Goal: Task Accomplishment & Management: Complete application form

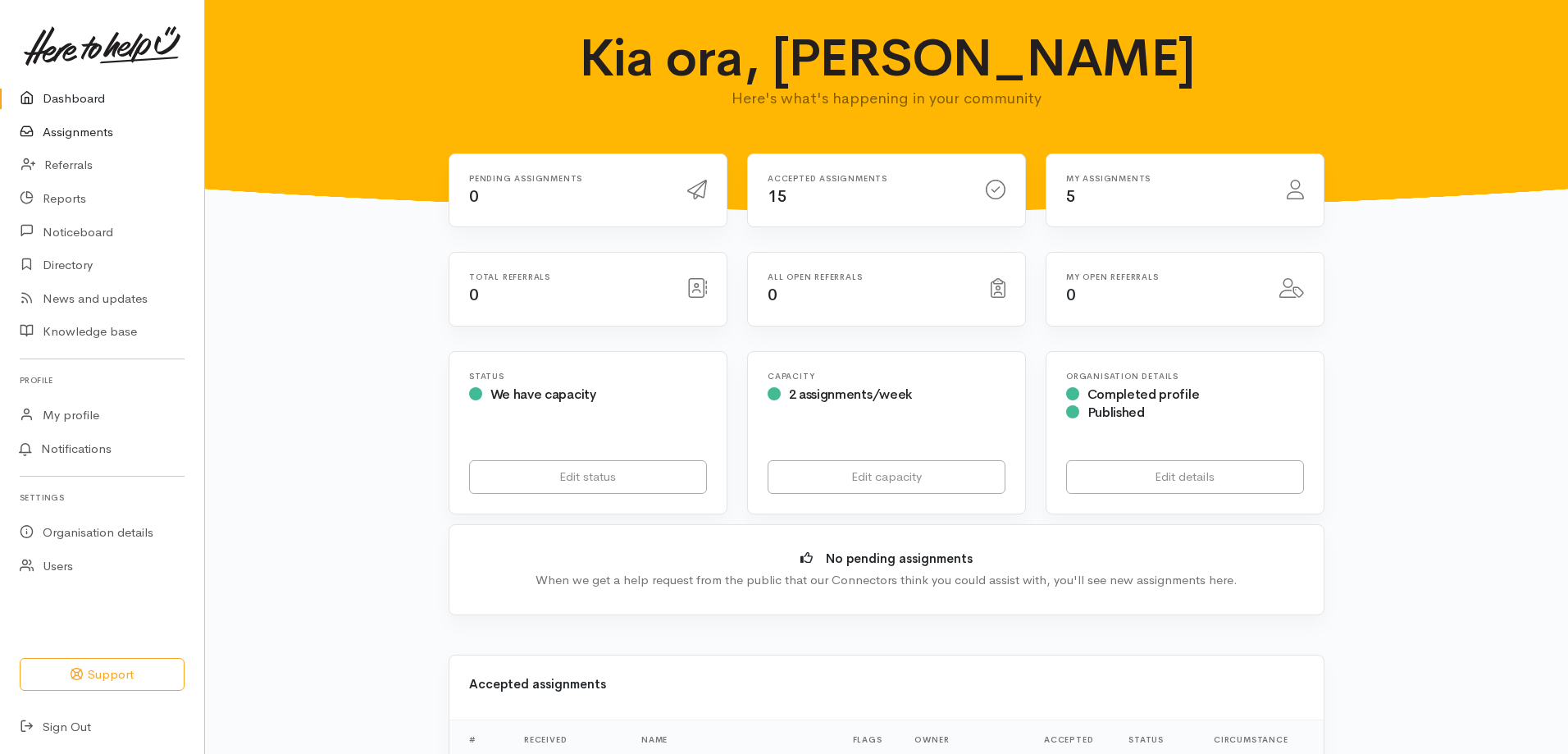
click at [70, 133] on link "Assignments" at bounding box center [102, 132] width 204 height 34
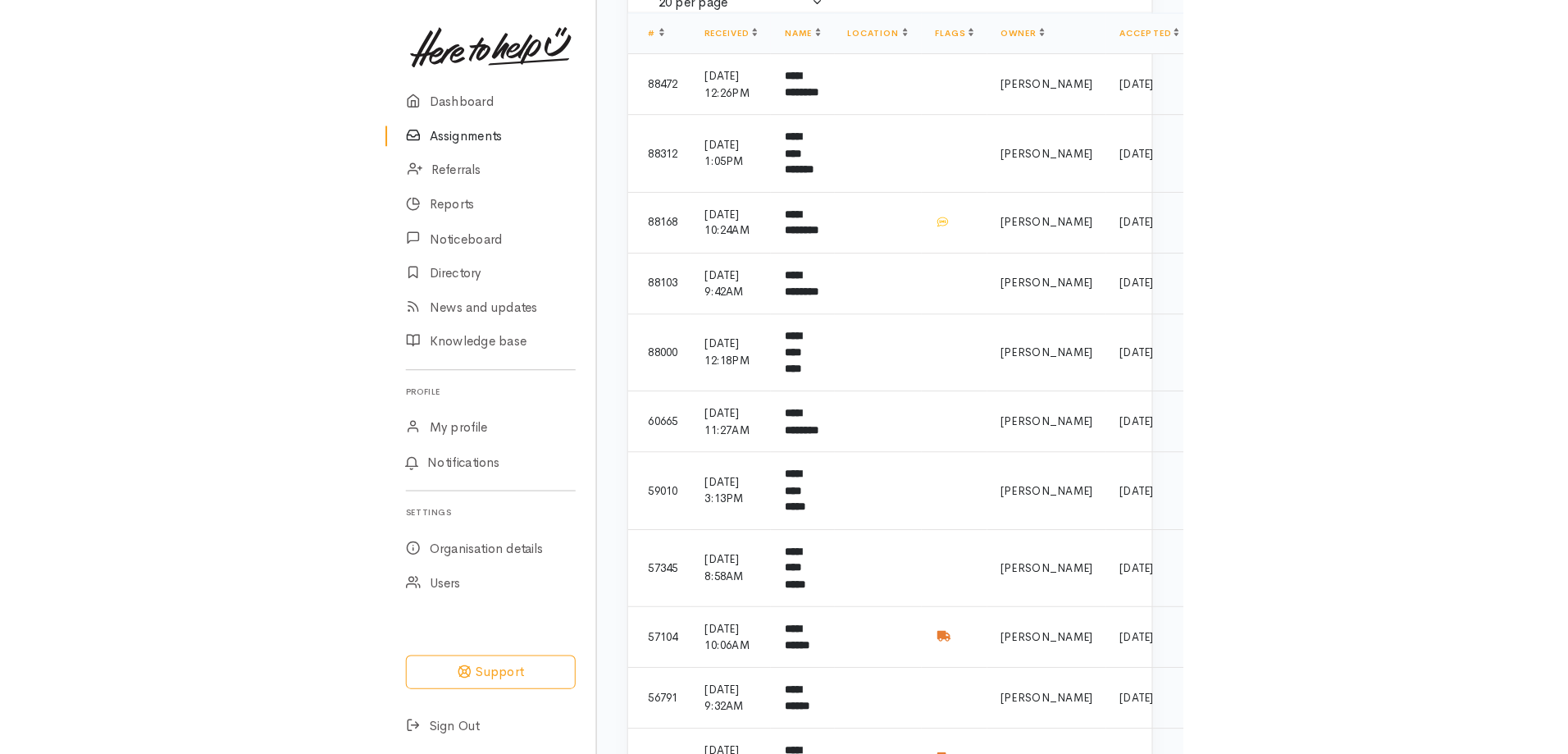
scroll to position [144, 0]
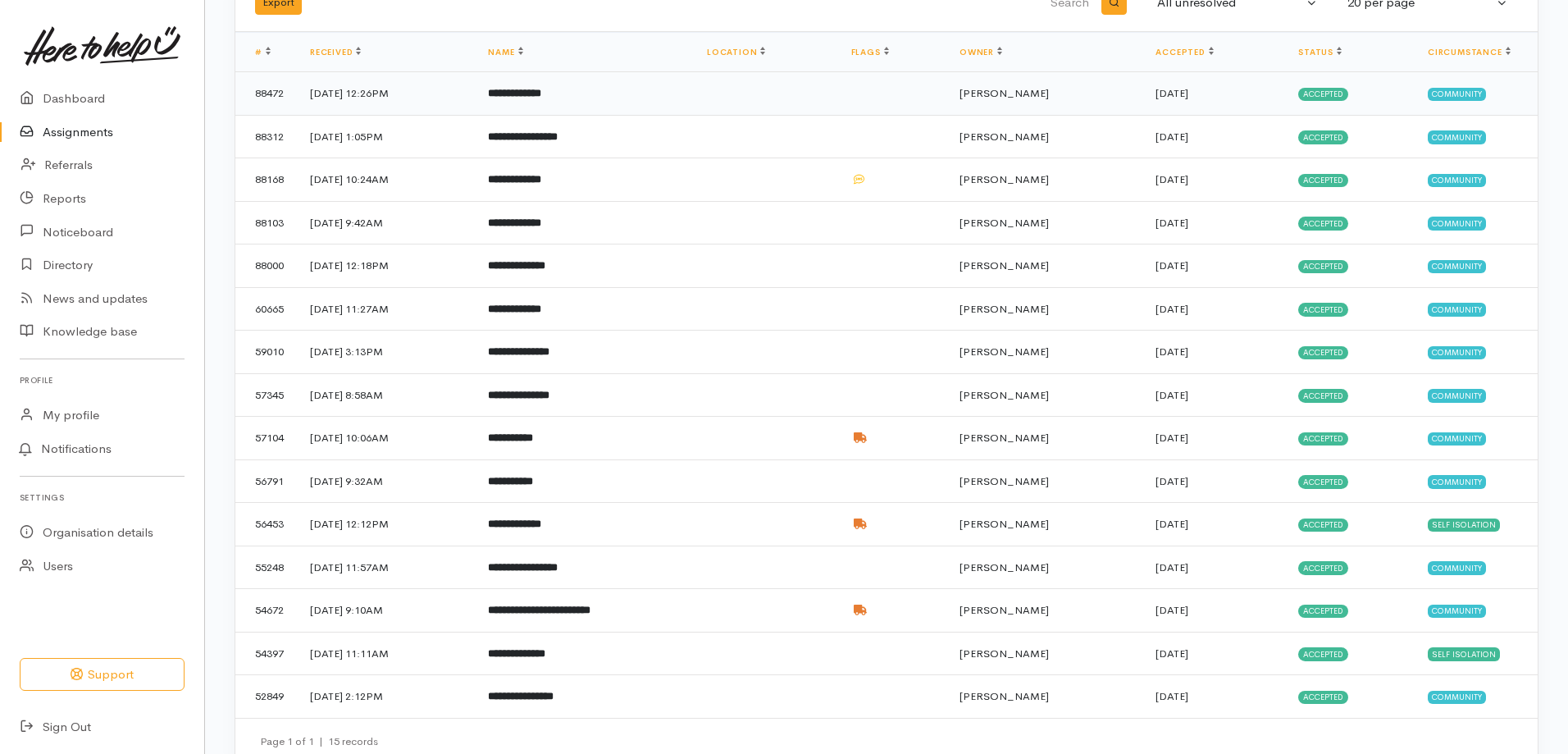
click at [541, 91] on b "**********" at bounding box center [514, 93] width 53 height 11
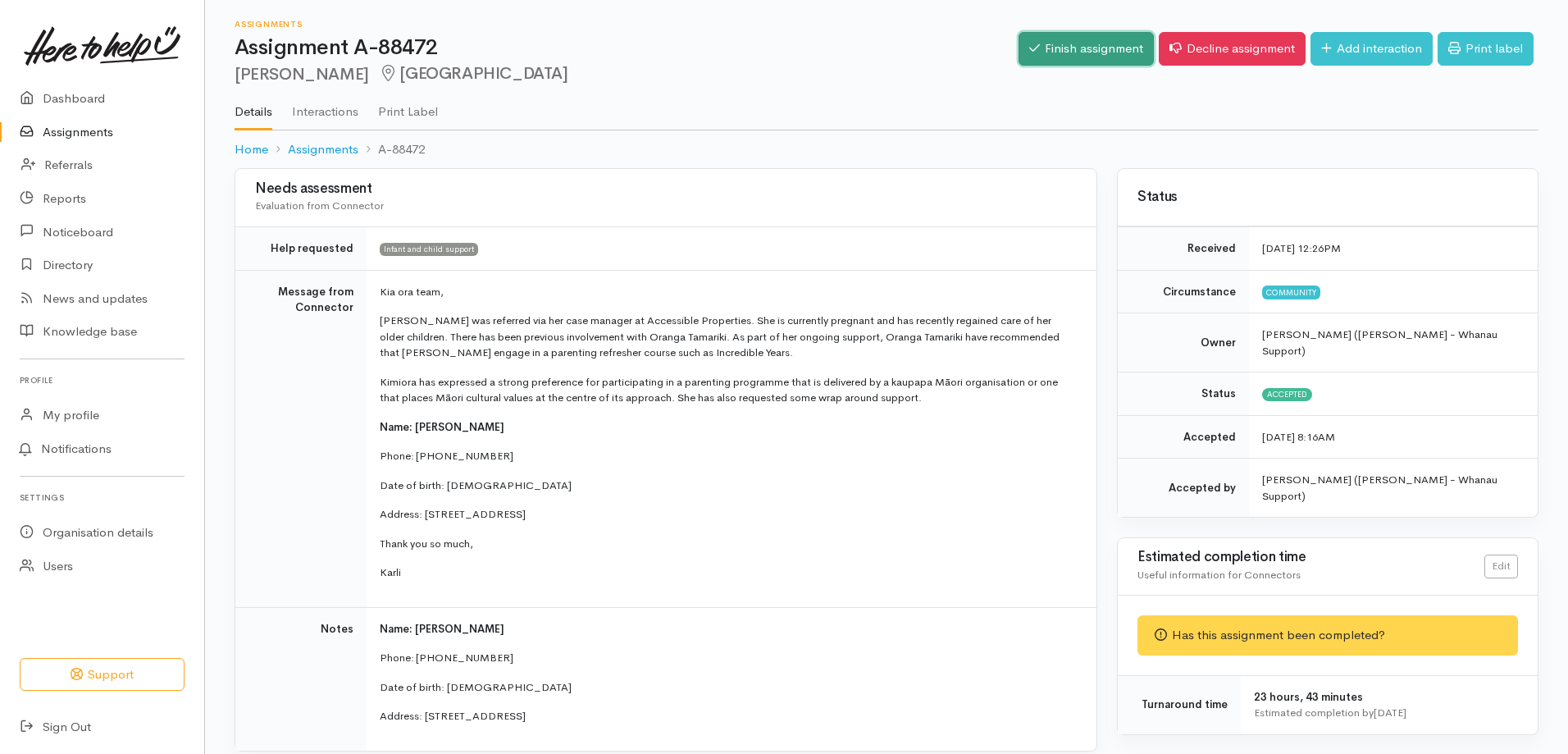
click at [1093, 46] on link "Finish assignment" at bounding box center [1085, 48] width 135 height 34
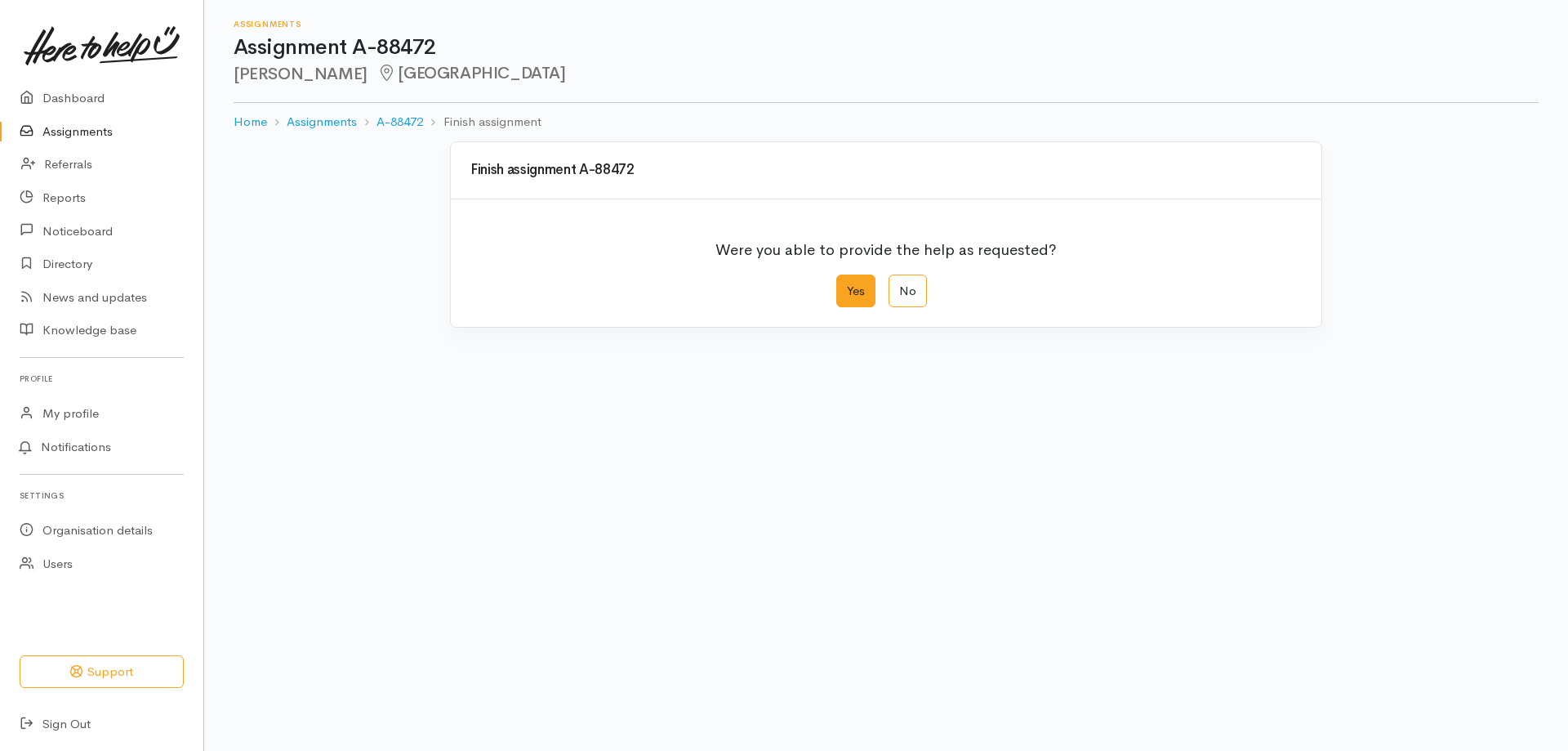
click at [861, 297] on label "Yes" at bounding box center [856, 291] width 39 height 33
click at [847, 285] on input "Yes" at bounding box center [842, 279] width 11 height 11
radio input "true"
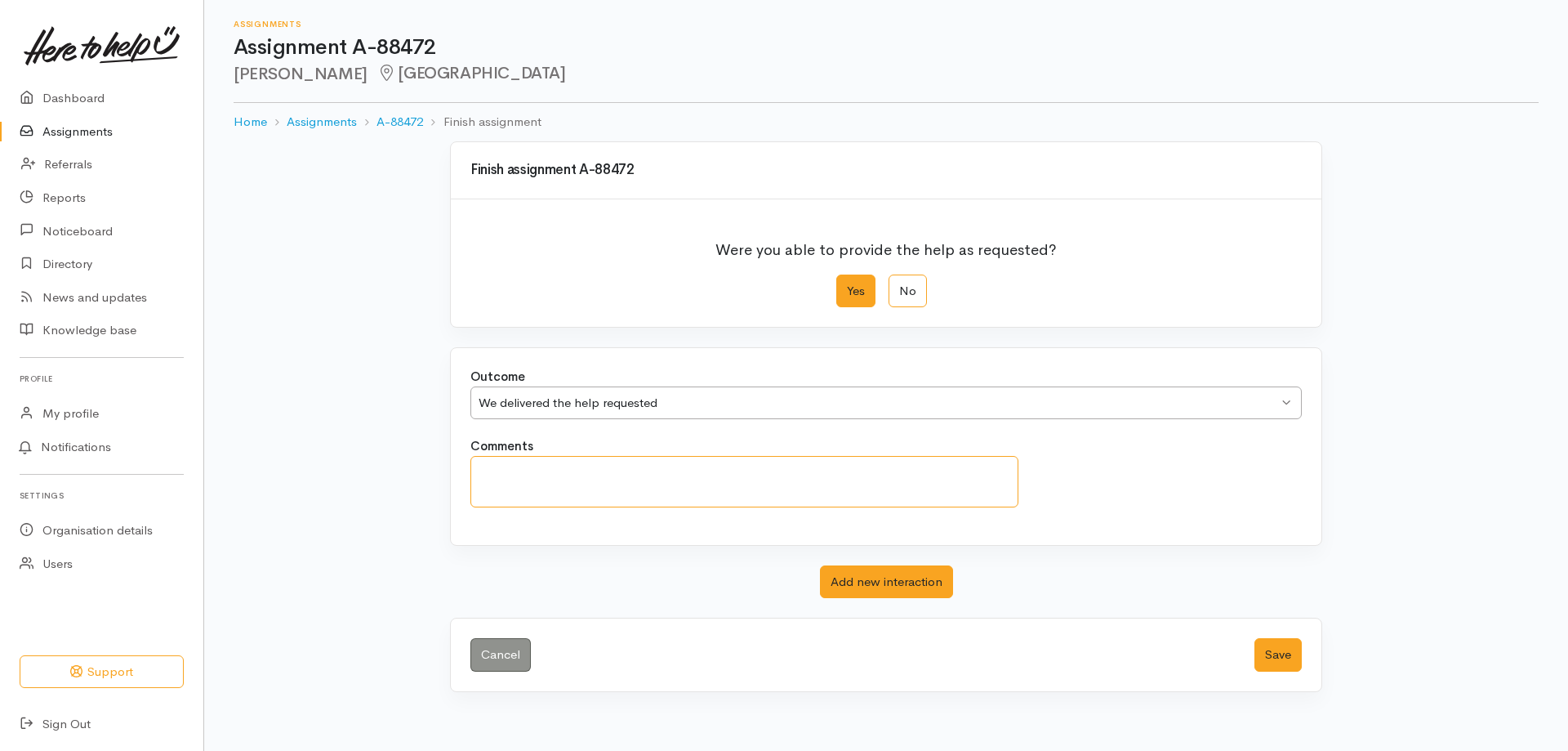
click at [502, 468] on textarea "Comments" at bounding box center [745, 482] width 549 height 51
type textarea "Completed all task as planned and closed on 10.09.2025"
click at [1269, 660] on button "Save" at bounding box center [1278, 655] width 47 height 33
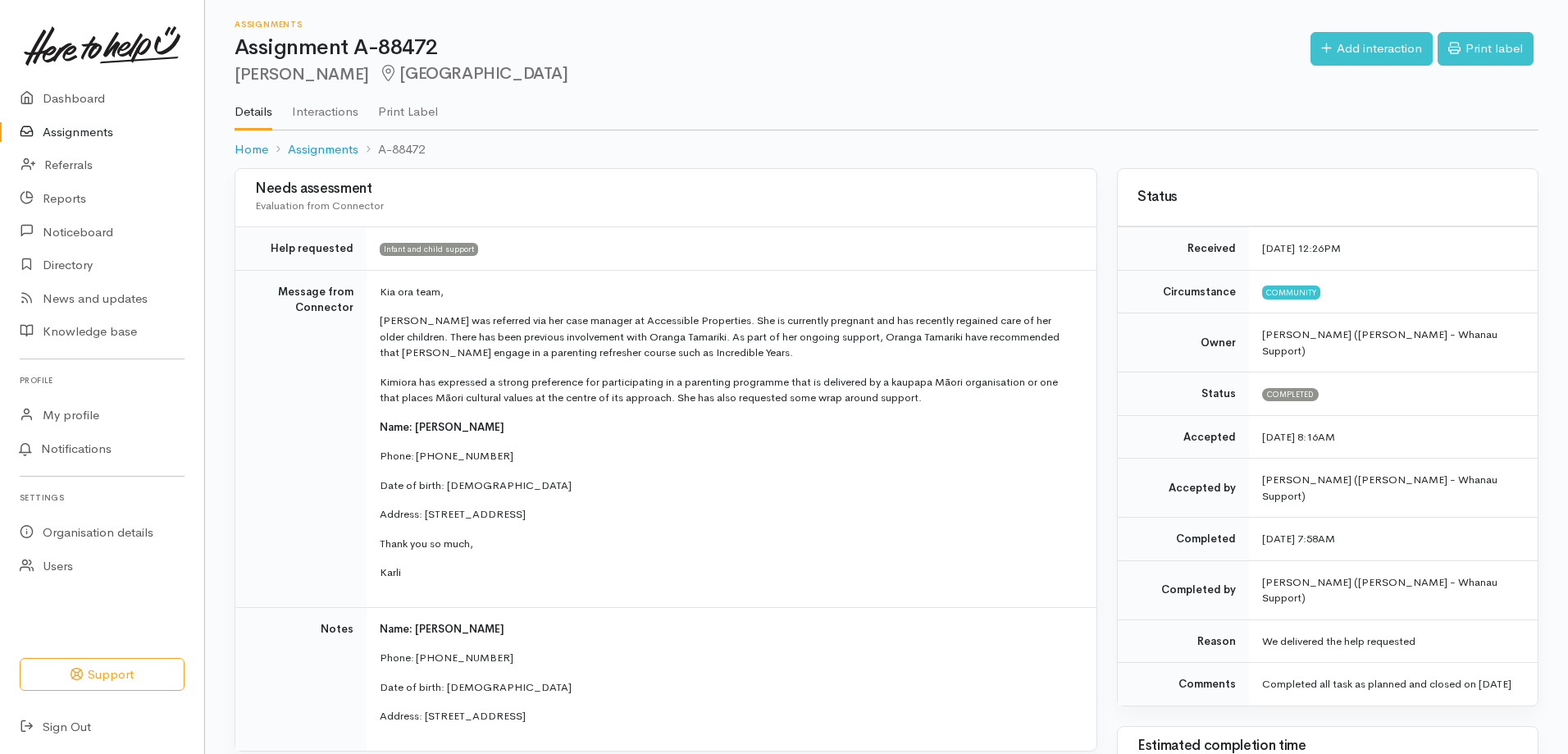
click at [85, 129] on link "Assignments" at bounding box center [102, 132] width 204 height 34
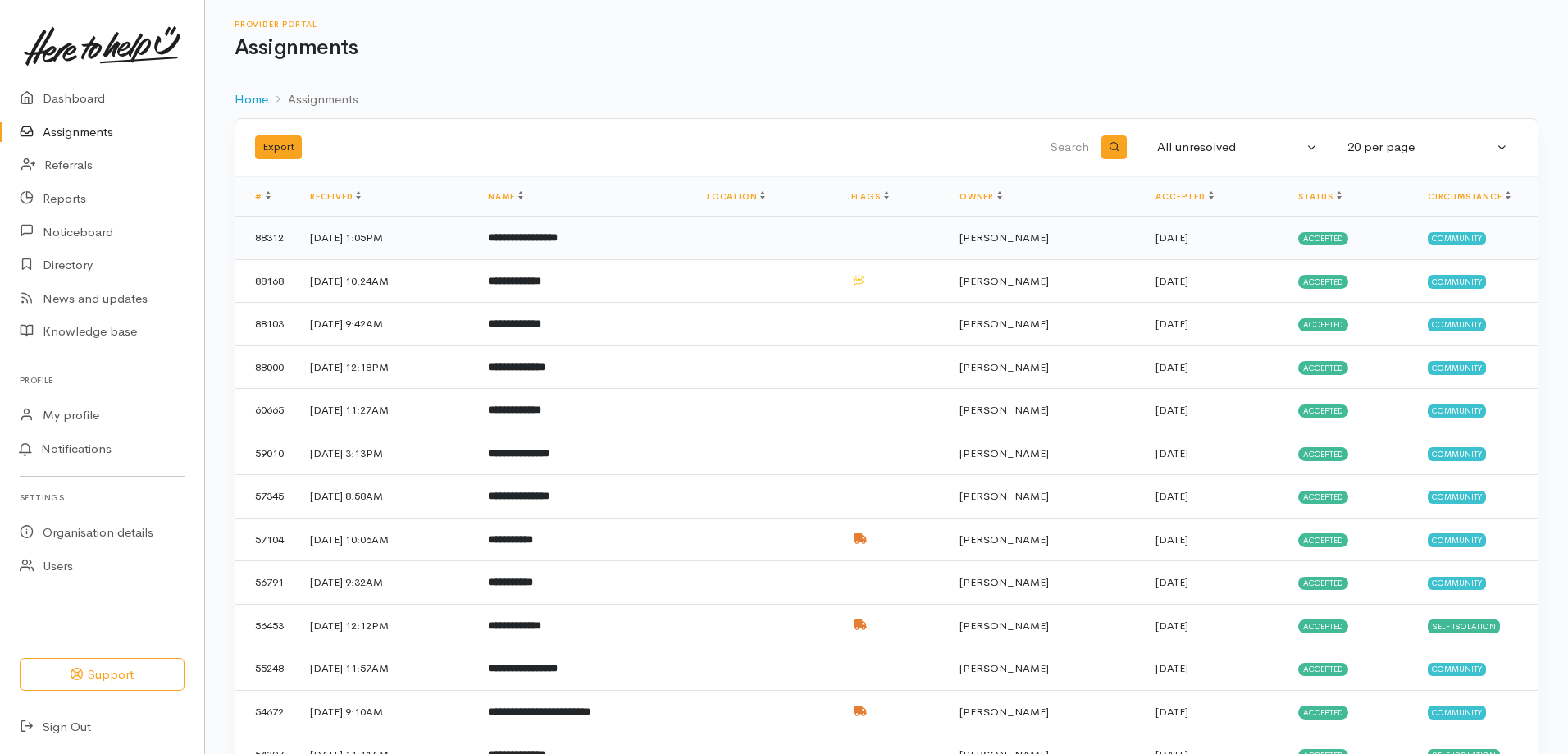
click at [547, 240] on b "**********" at bounding box center [522, 237] width 70 height 11
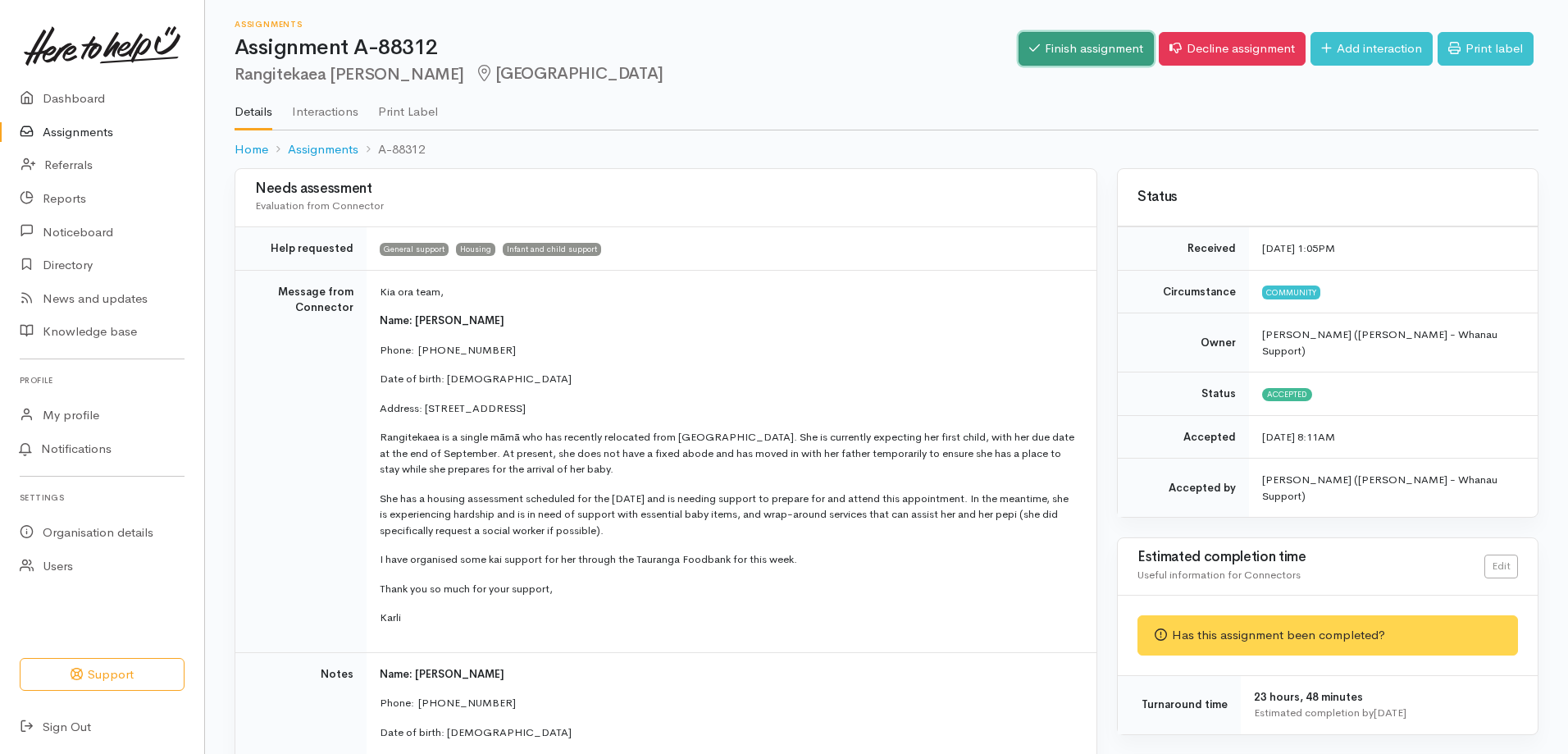
click at [1069, 47] on link "Finish assignment" at bounding box center [1085, 48] width 135 height 34
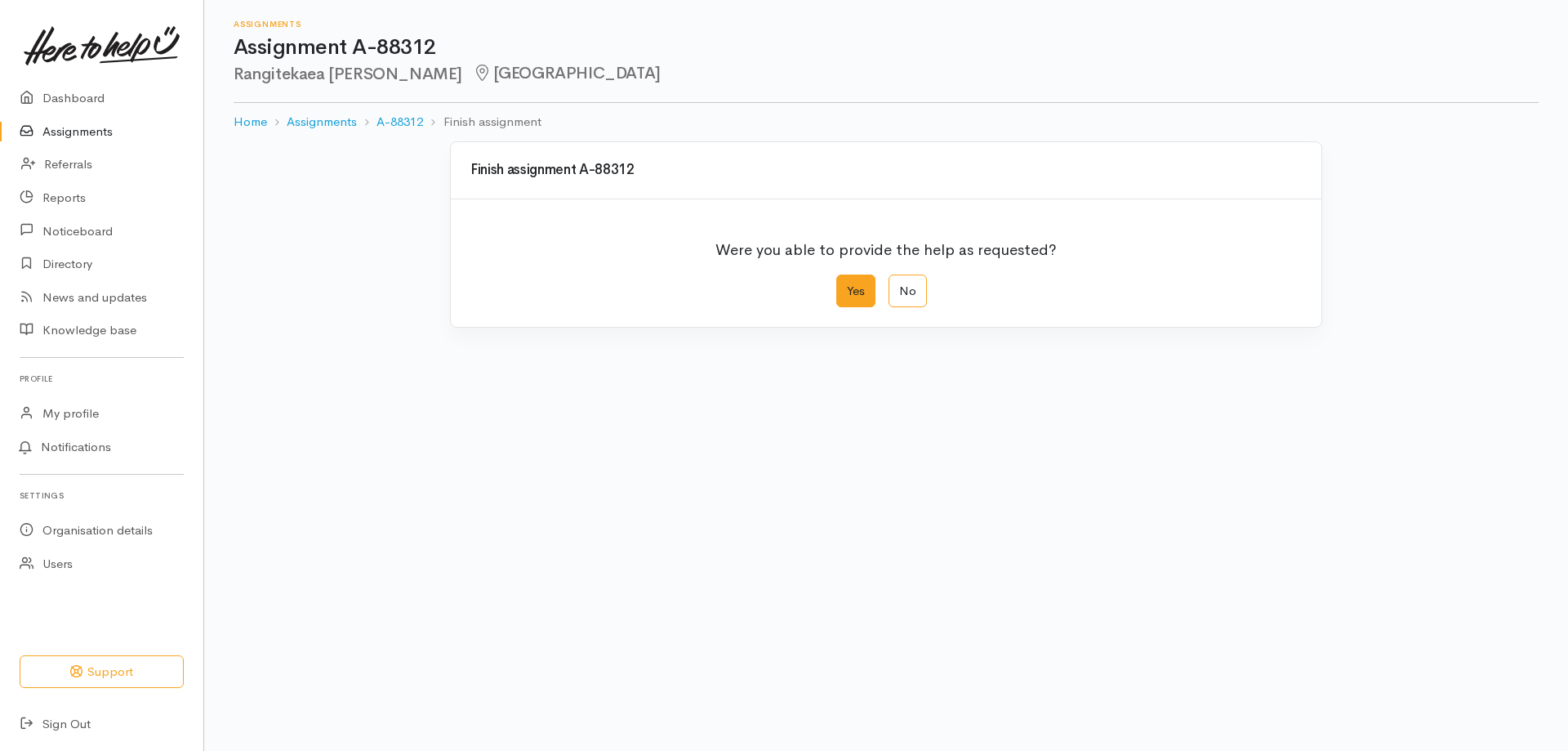
click at [848, 283] on label "Yes" at bounding box center [856, 291] width 39 height 33
click at [847, 283] on input "Yes" at bounding box center [842, 279] width 11 height 11
radio input "true"
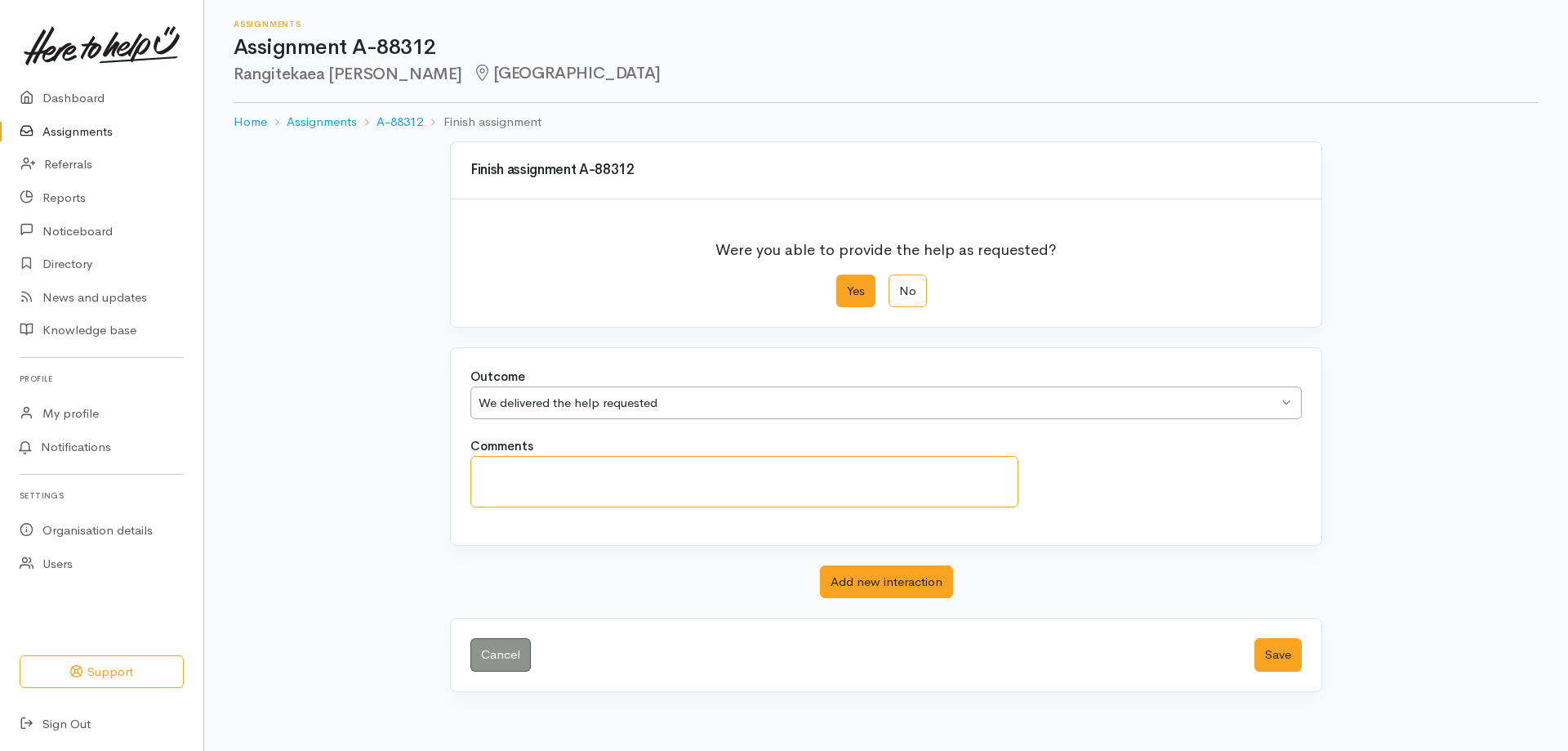
click at [585, 475] on textarea "Comments" at bounding box center [745, 482] width 549 height 51
type textarea "Completed all plans and closed 17.09.2025"
click at [1268, 655] on button "Save" at bounding box center [1278, 655] width 47 height 33
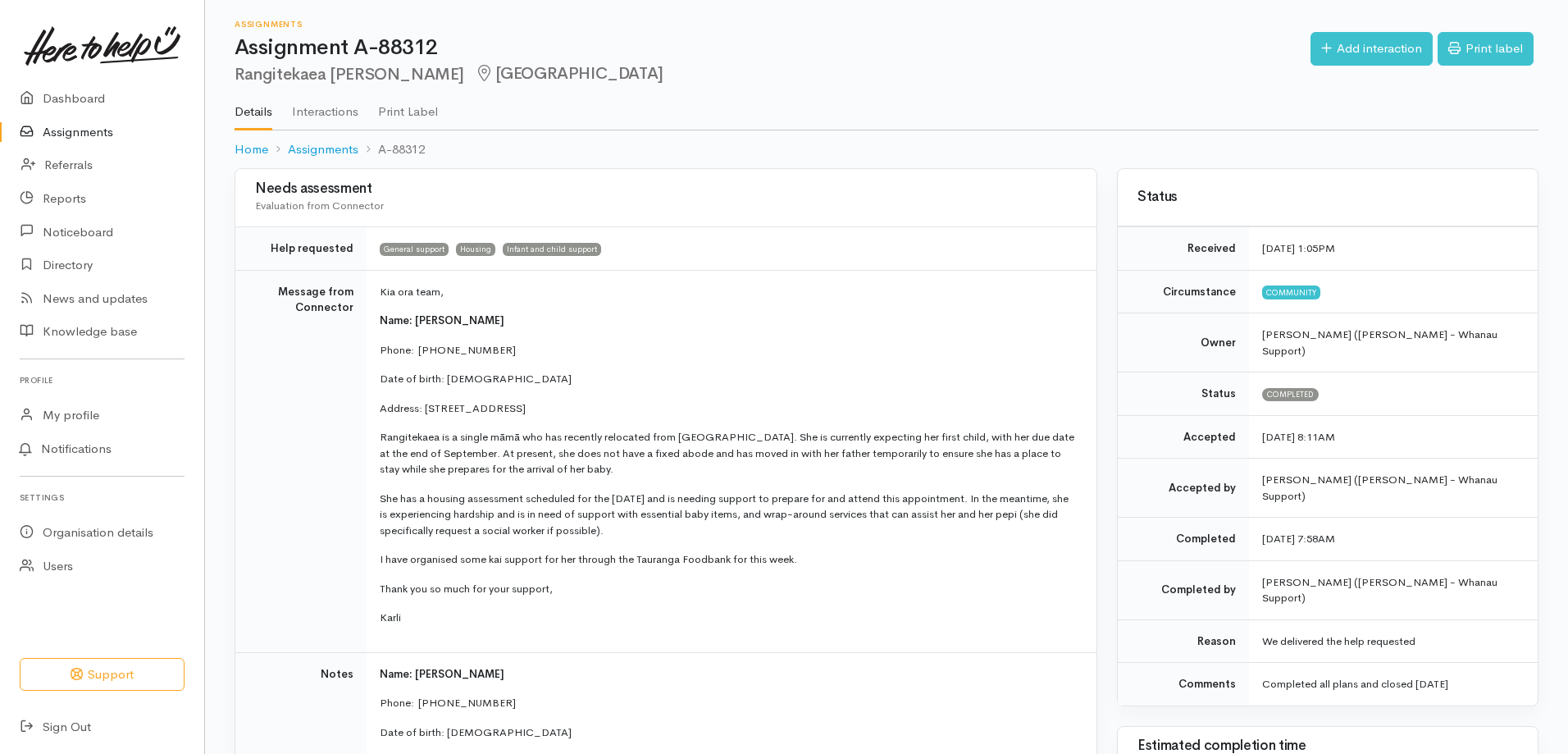
click at [71, 135] on link "Assignments" at bounding box center [102, 132] width 204 height 34
